Goal: Transaction & Acquisition: Purchase product/service

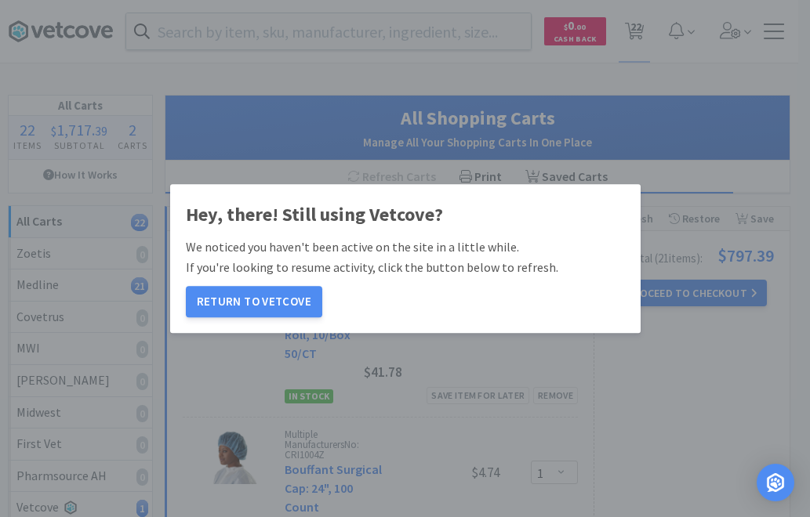
select select "1"
select select "2"
select select "1"
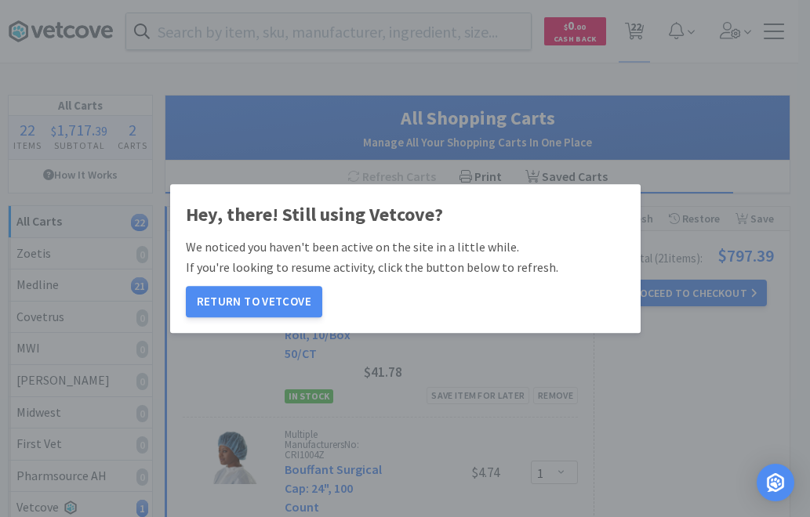
select select "10"
select select "1"
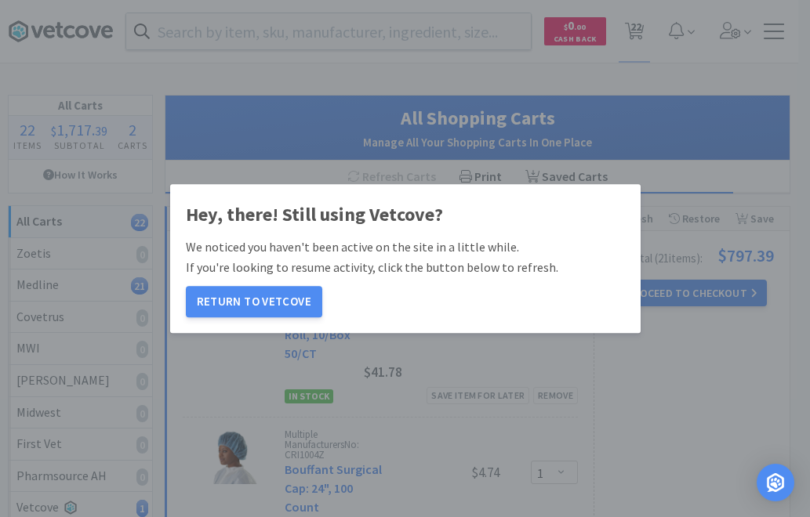
select select "1"
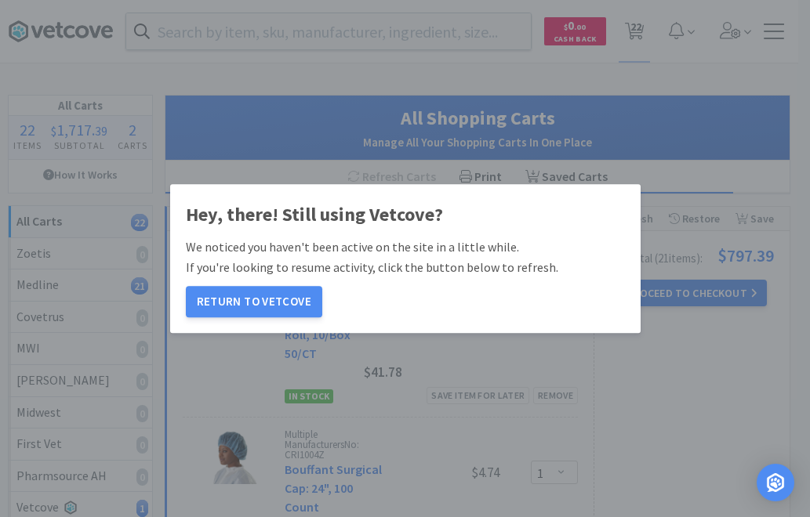
select select "4"
select select "1"
select select "10"
select select "4"
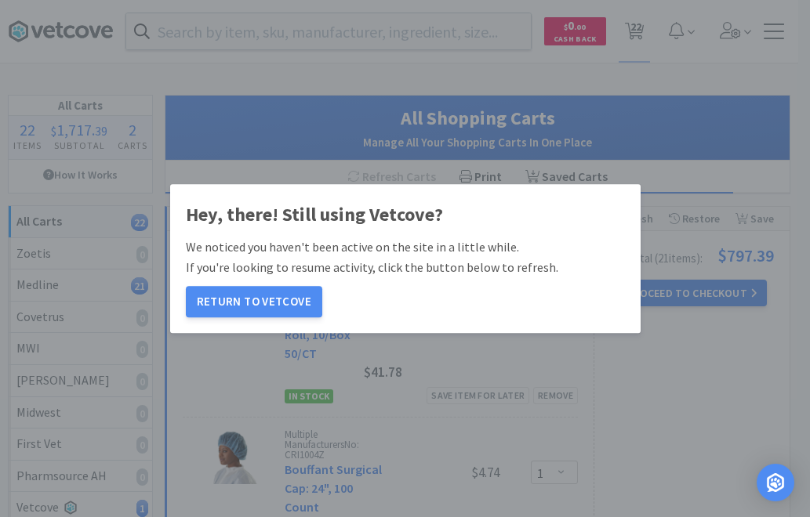
select select "2"
select select "1"
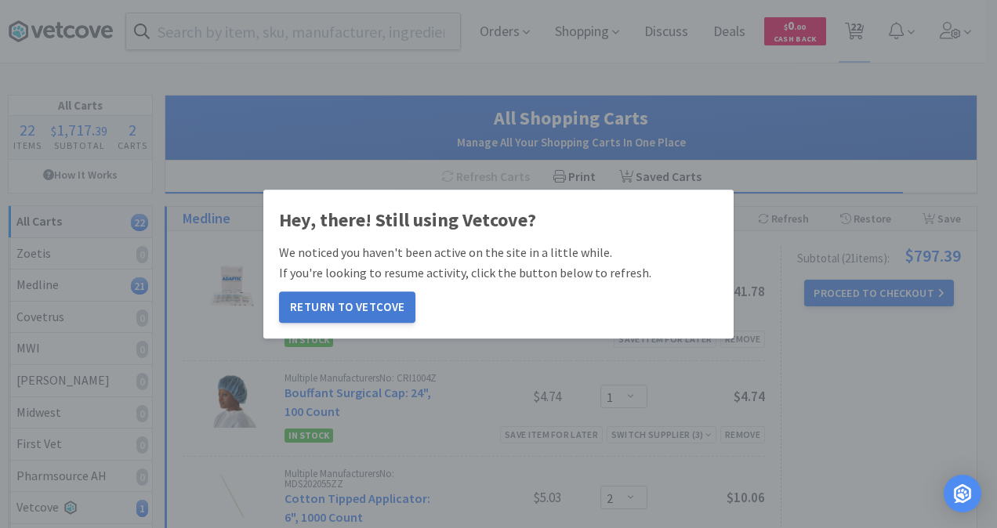
click at [340, 306] on button "Return to Vetcove" at bounding box center [347, 307] width 136 height 31
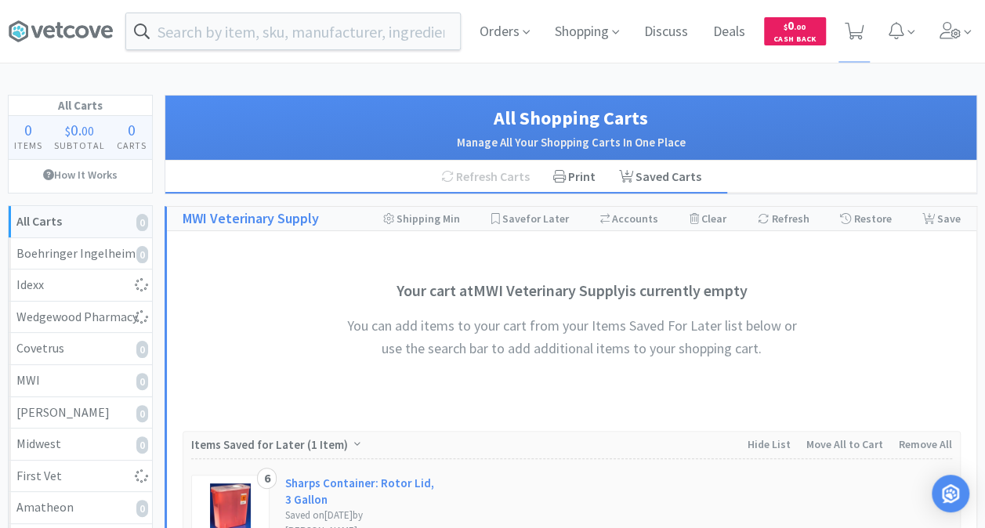
select select "1"
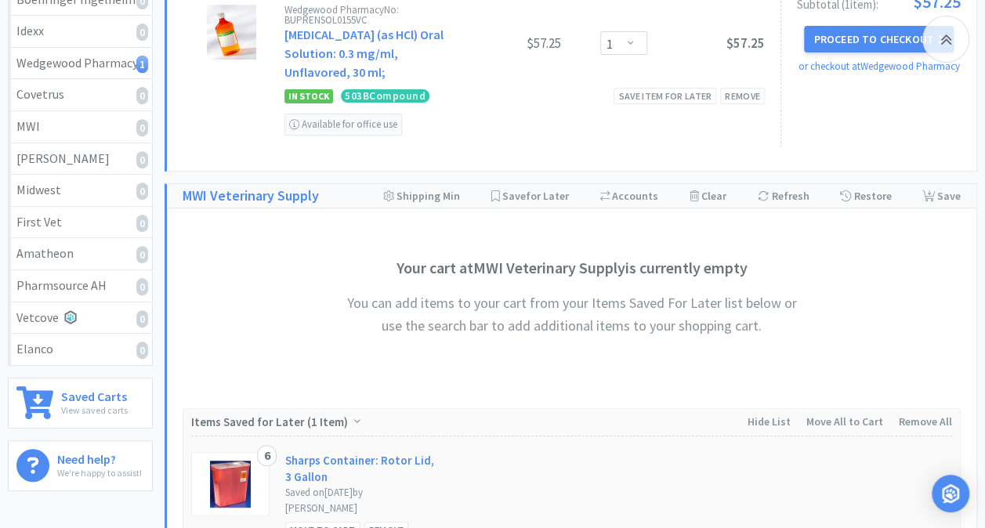
scroll to position [250, 0]
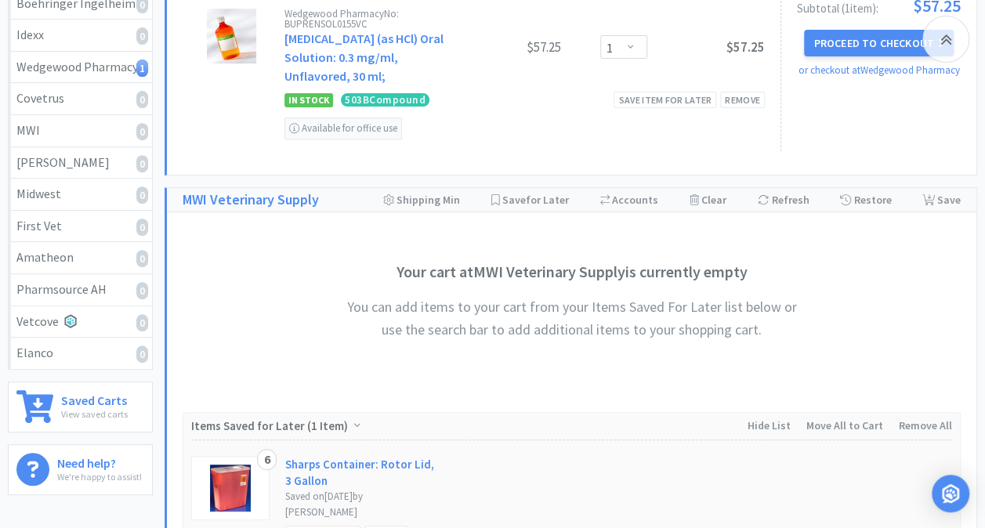
click at [686, 280] on h3 "Your cart at MWI Veterinary Supply is currently empty" at bounding box center [572, 271] width 470 height 25
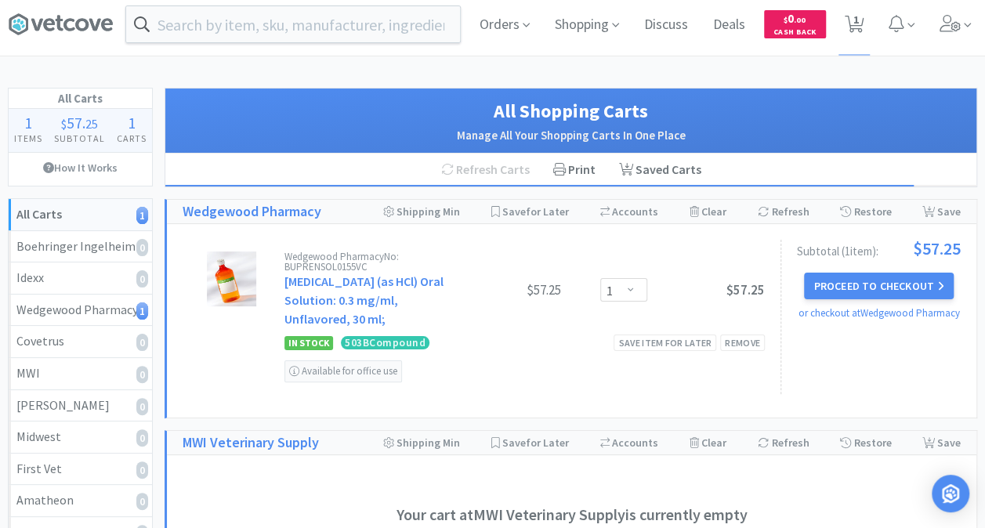
scroll to position [0, 0]
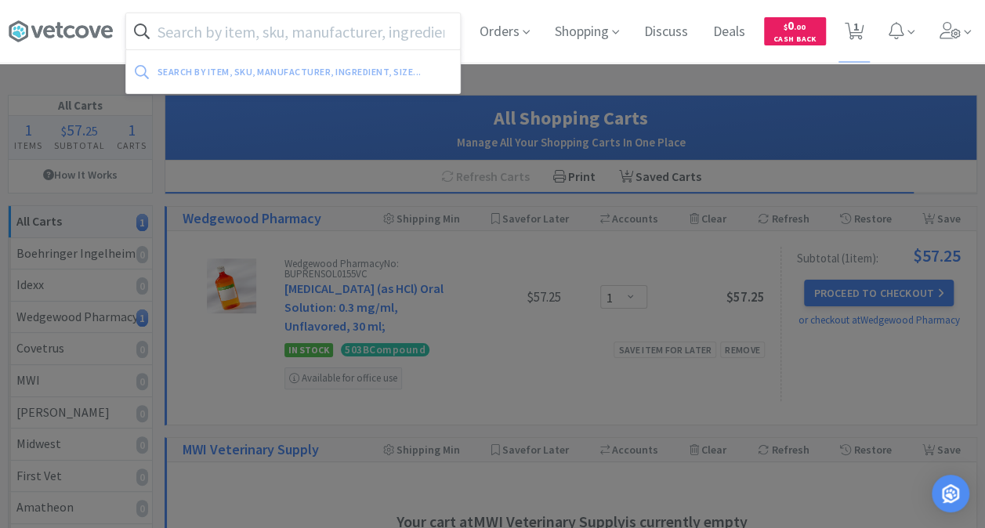
click at [340, 30] on input "text" at bounding box center [293, 31] width 334 height 36
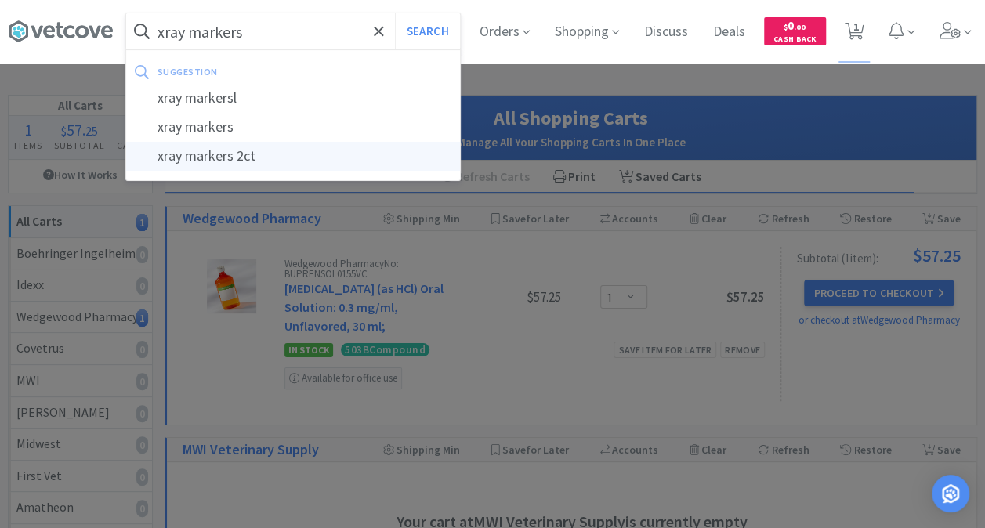
click at [247, 161] on div "xray markers 2ct" at bounding box center [293, 156] width 334 height 29
type input "xray markers 2ct"
select select "1"
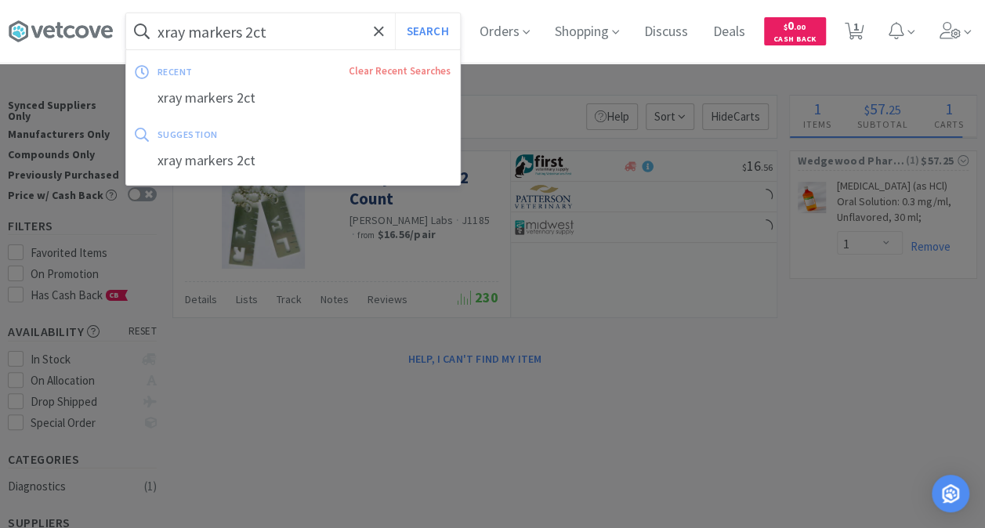
click at [273, 27] on input "xray markers 2ct" at bounding box center [293, 31] width 334 height 36
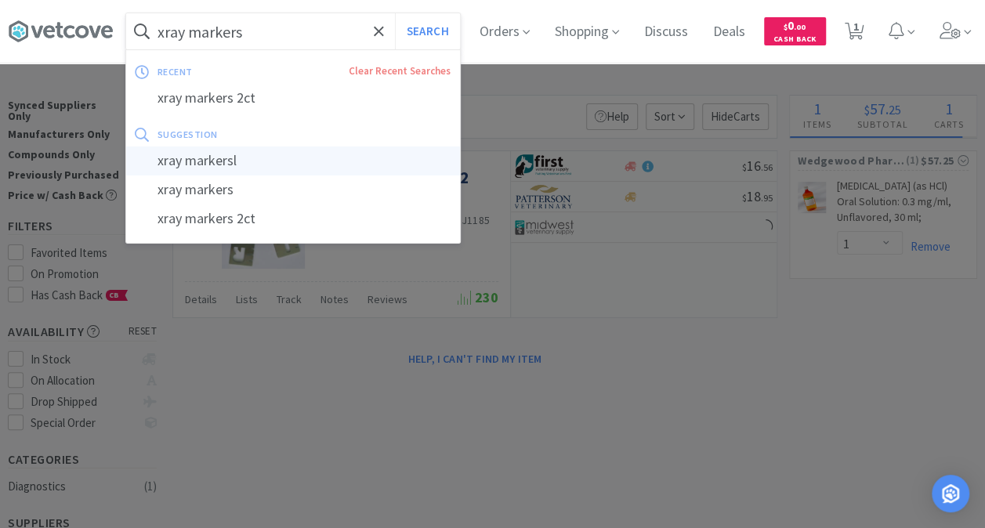
click at [191, 164] on div "xray markersl" at bounding box center [293, 161] width 334 height 29
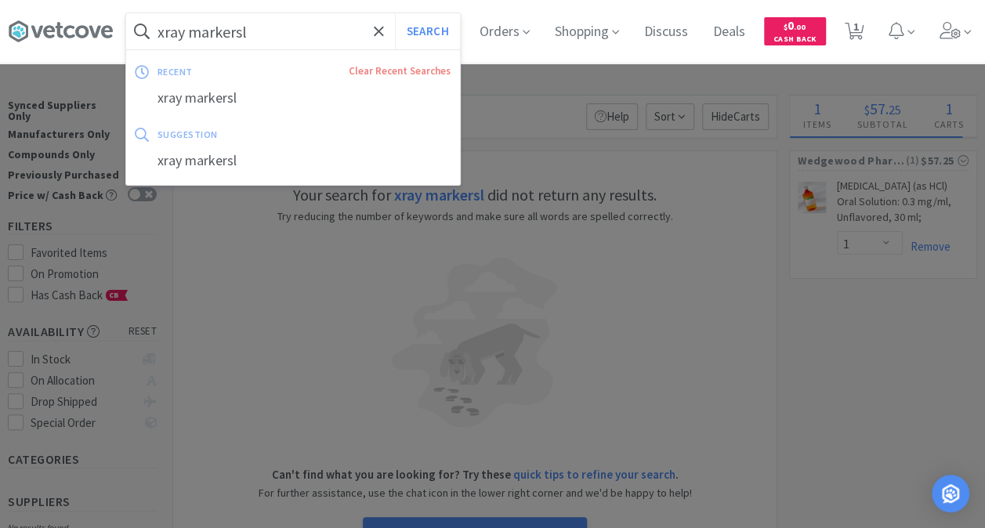
click at [271, 23] on input "xray markersl" at bounding box center [293, 31] width 334 height 36
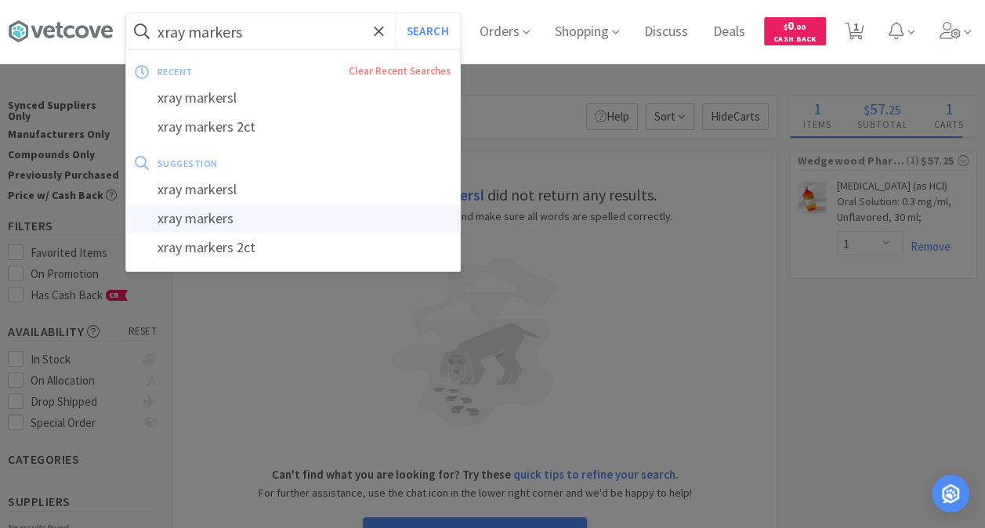
type input "xray markers"
click at [191, 226] on div "xray markers" at bounding box center [293, 219] width 334 height 29
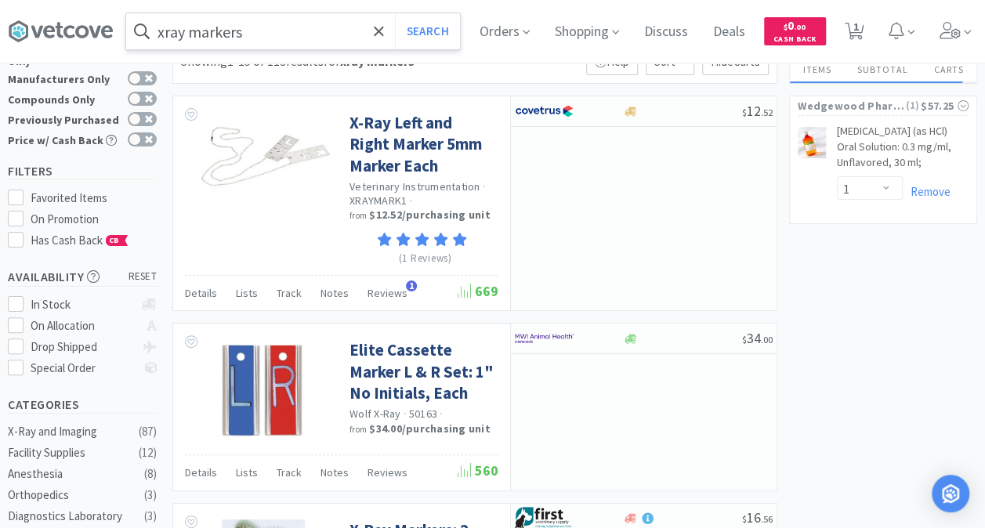
scroll to position [49, 0]
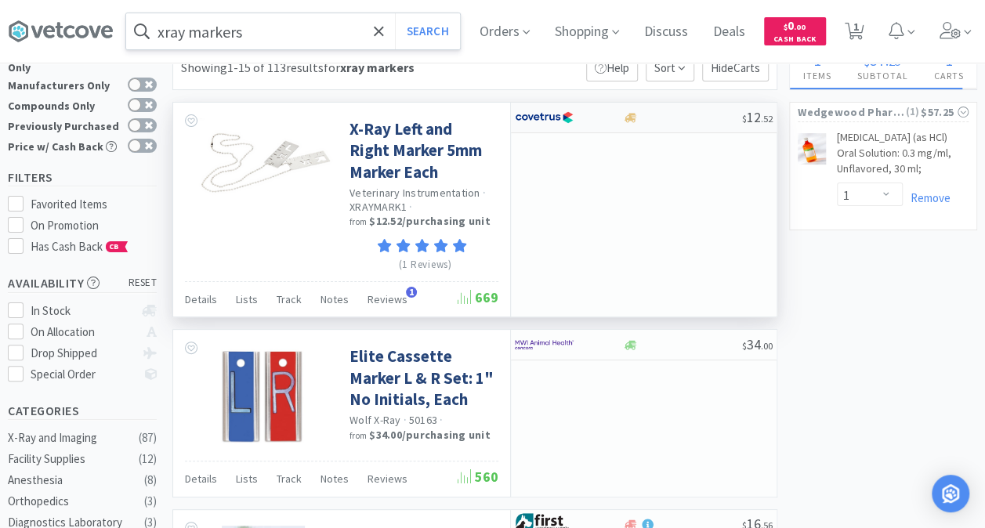
click at [563, 114] on img at bounding box center [544, 118] width 59 height 24
select select "1"
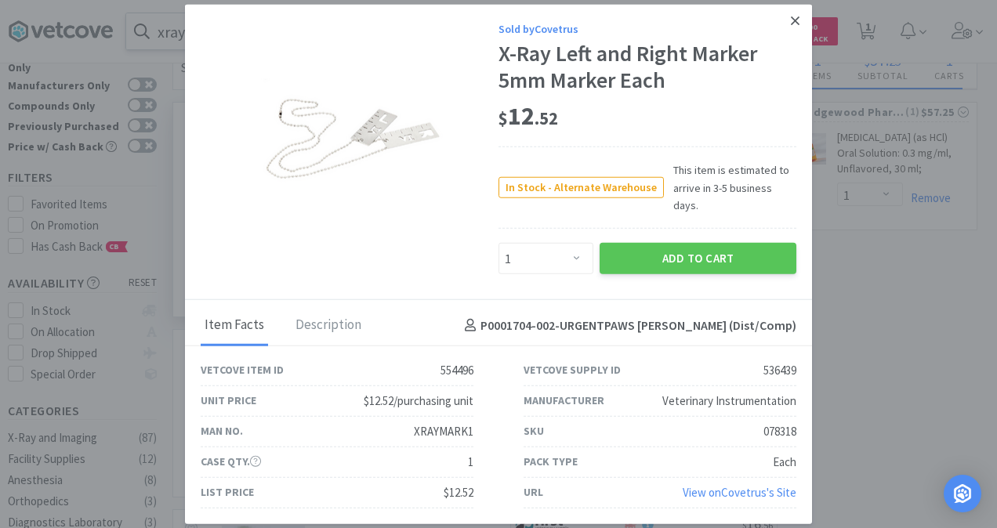
click at [795, 25] on icon at bounding box center [795, 20] width 9 height 9
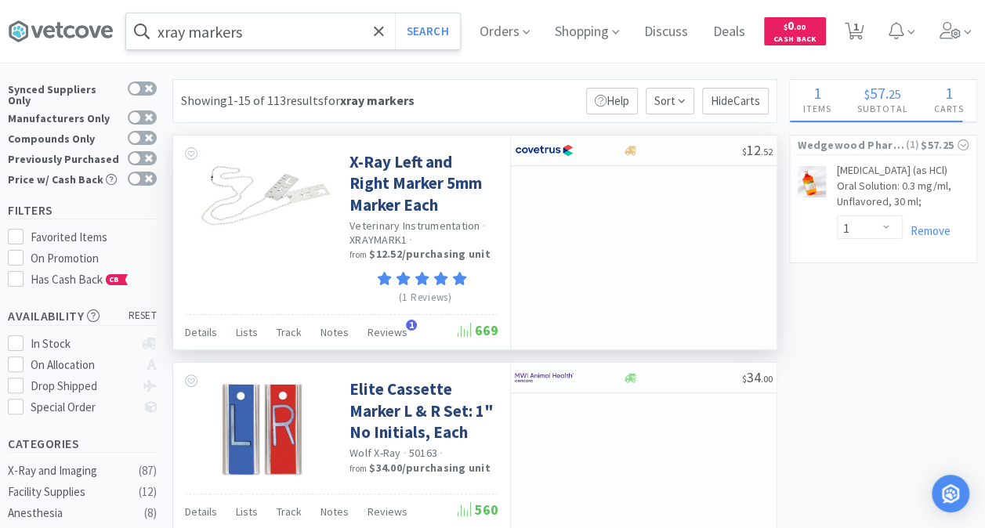
scroll to position [0, 0]
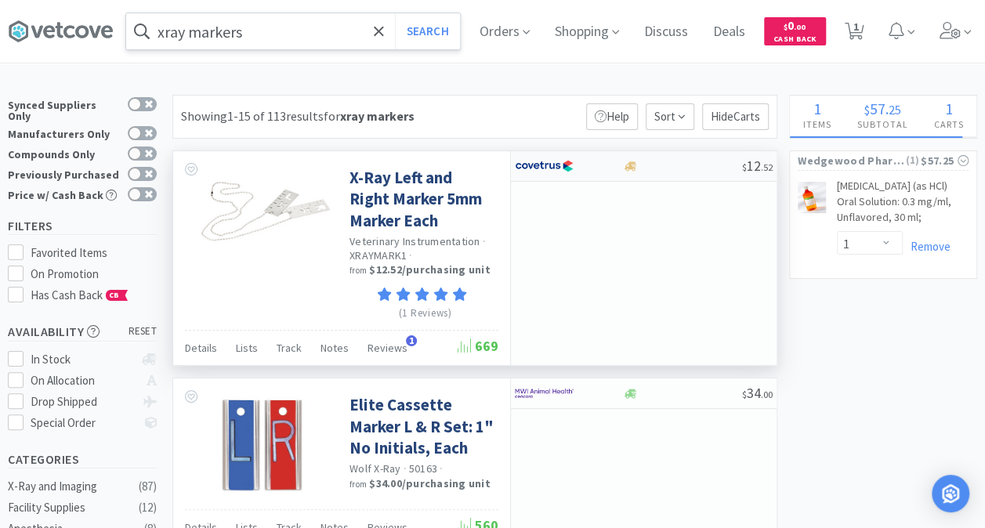
click at [552, 166] on img at bounding box center [544, 166] width 59 height 24
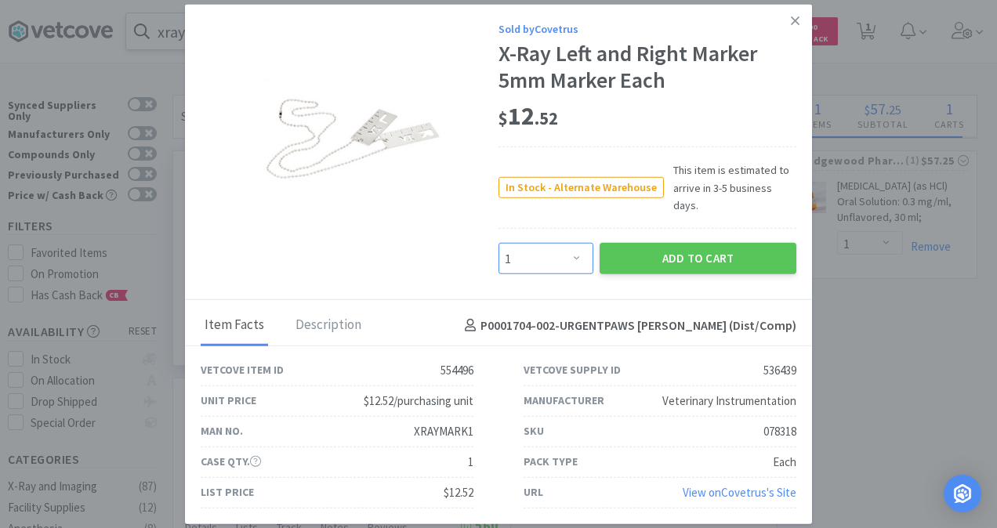
click at [574, 248] on select "Enter Quantity 1 2 3 4 5 6 7 8 9 10 11 12 13 14 15 16 17 18 19 20 Enter Quantity" at bounding box center [546, 258] width 95 height 31
select select "3"
click at [499, 243] on select "Enter Quantity 1 2 3 4 5 6 7 8 9 10 11 12 13 14 15 16 17 18 19 20 Enter Quantity" at bounding box center [546, 258] width 95 height 31
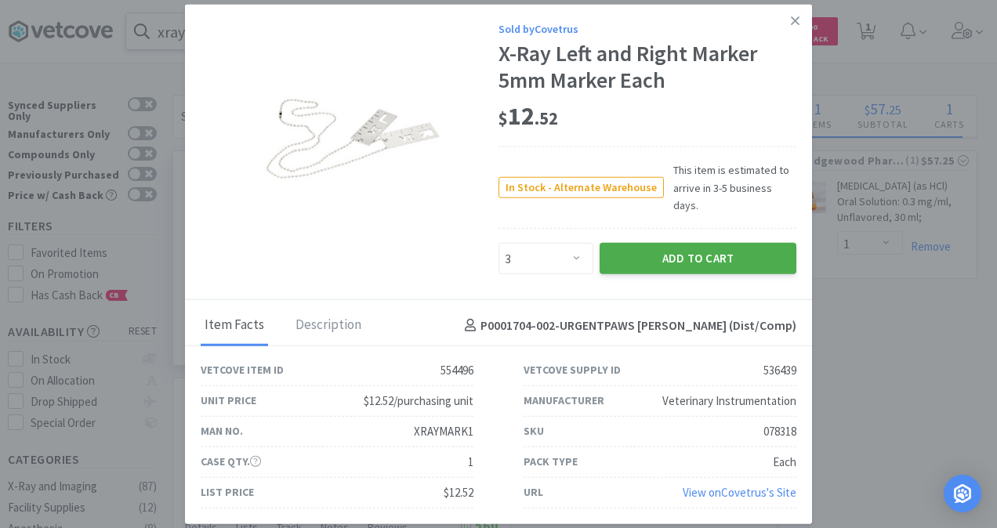
click at [703, 251] on button "Add to Cart" at bounding box center [698, 258] width 197 height 31
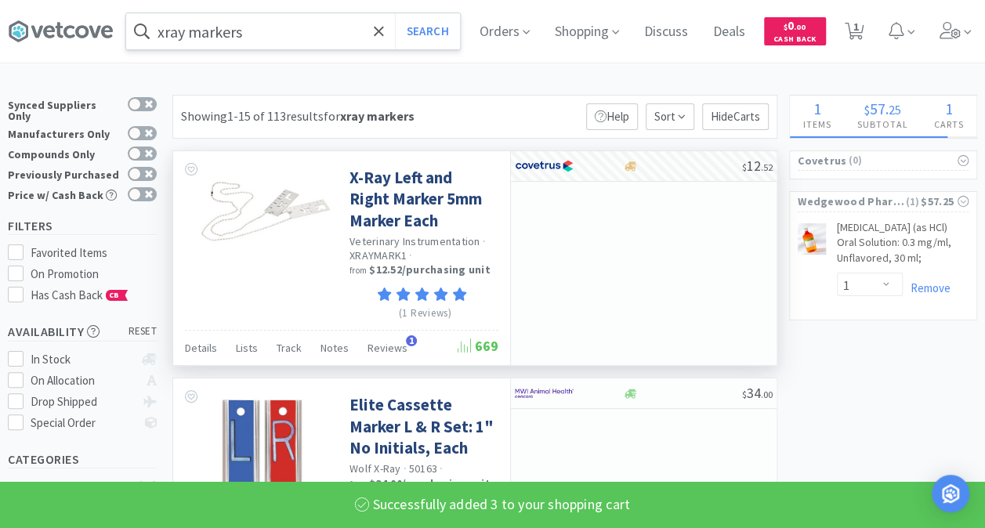
select select "3"
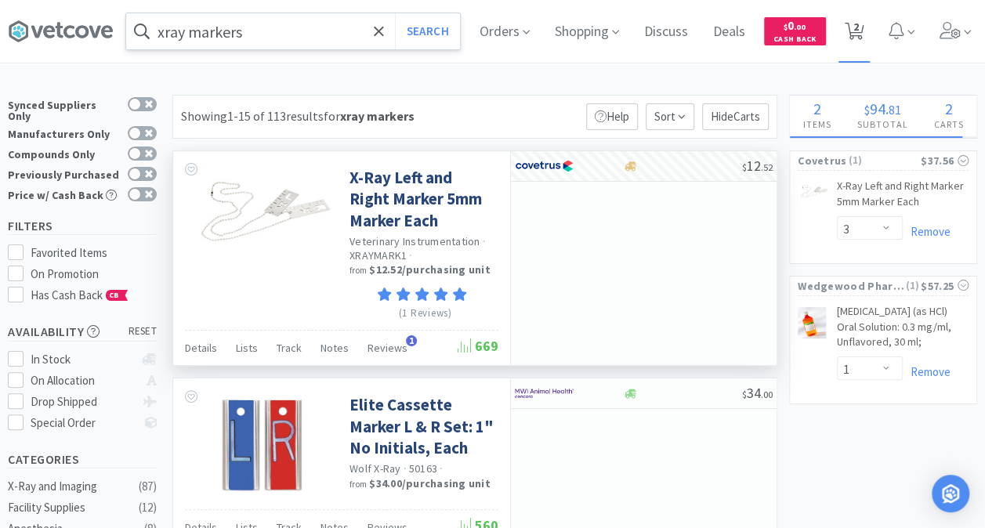
click at [863, 32] on icon at bounding box center [855, 31] width 20 height 17
select select "1"
select select "3"
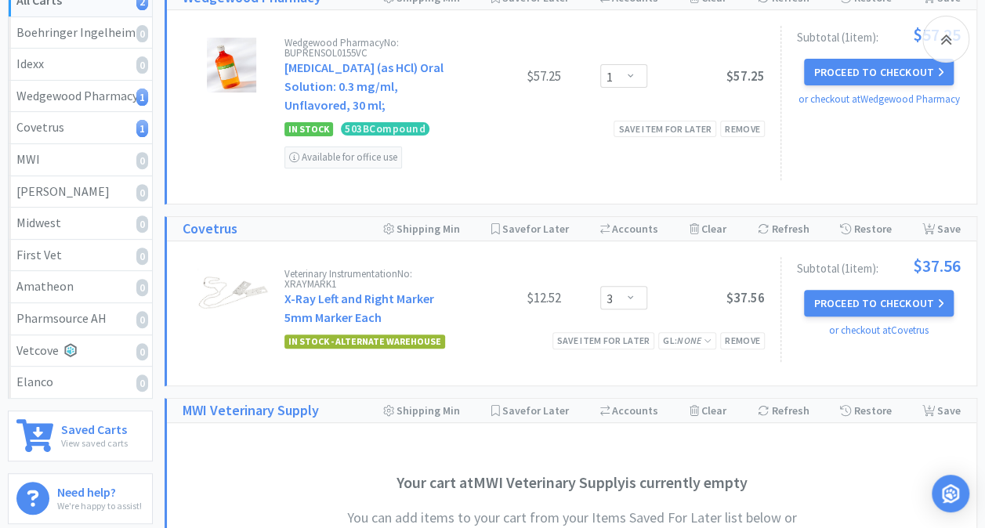
scroll to position [228, 0]
